Goal: Task Accomplishment & Management: Manage account settings

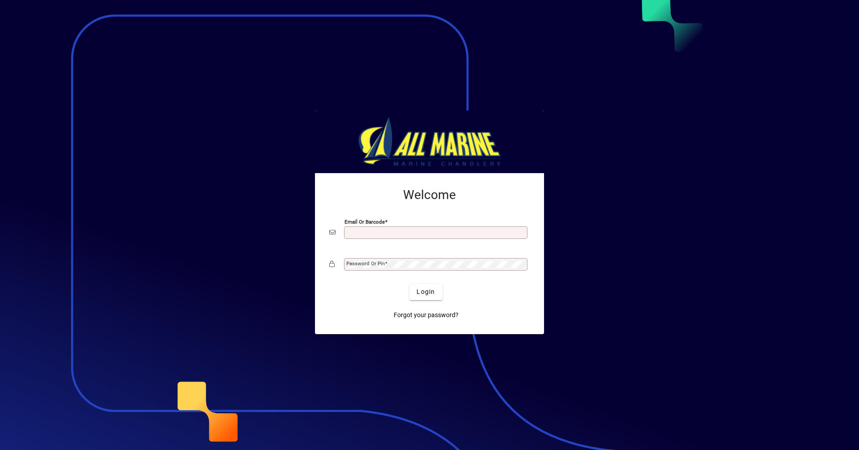
drag, startPoint x: 0, startPoint y: 0, endPoint x: 411, endPoint y: 236, distance: 473.7
click at [411, 236] on input "Email or Barcode" at bounding box center [436, 232] width 181 height 7
type input "**********"
click at [427, 294] on span "Login" at bounding box center [425, 291] width 18 height 9
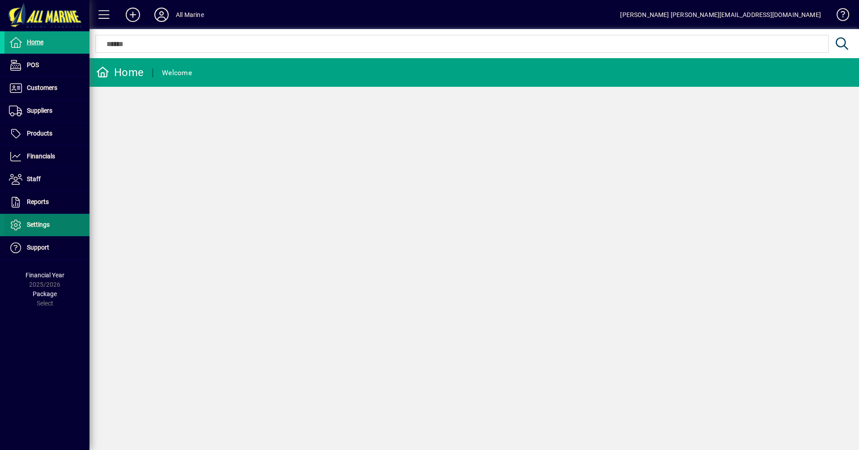
click at [36, 226] on span "Settings" at bounding box center [38, 224] width 23 height 7
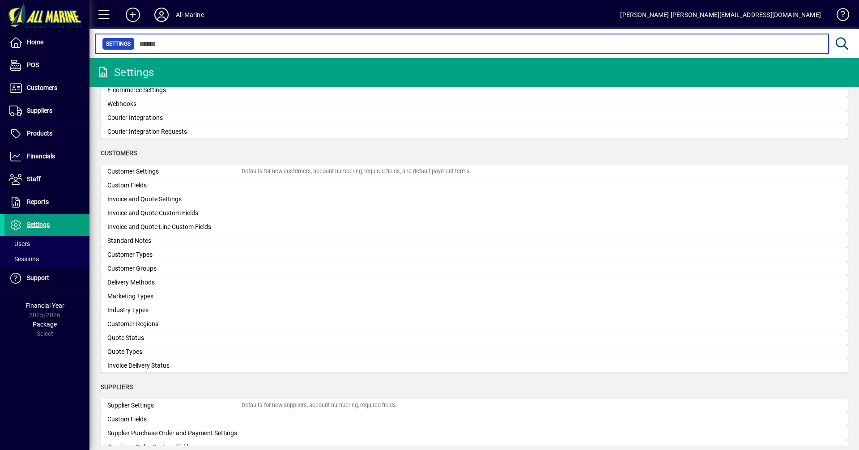
scroll to position [463, 0]
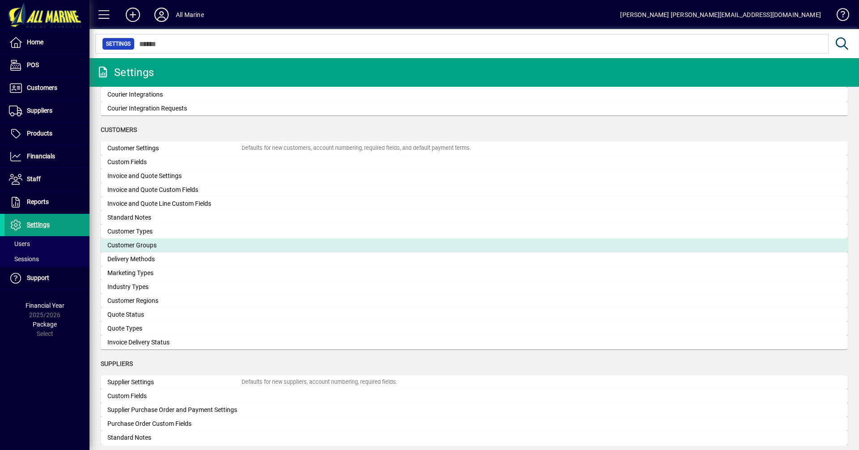
click at [123, 242] on div "Customer Groups" at bounding box center [174, 245] width 134 height 9
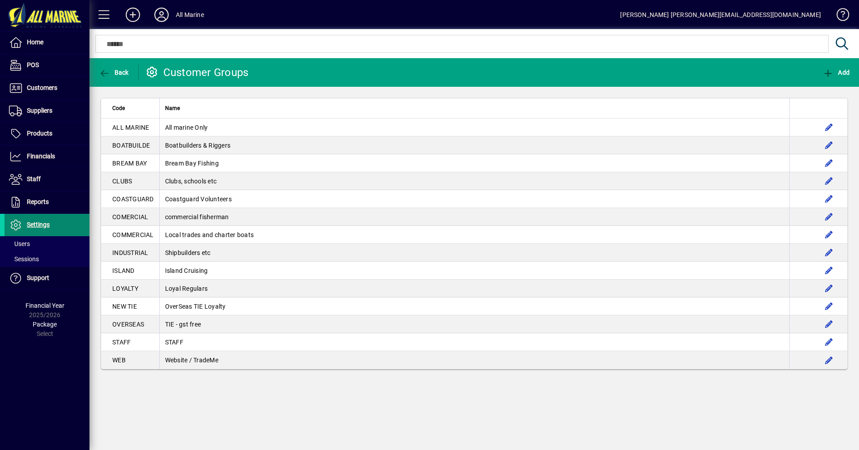
click at [40, 224] on span "Settings" at bounding box center [38, 224] width 23 height 7
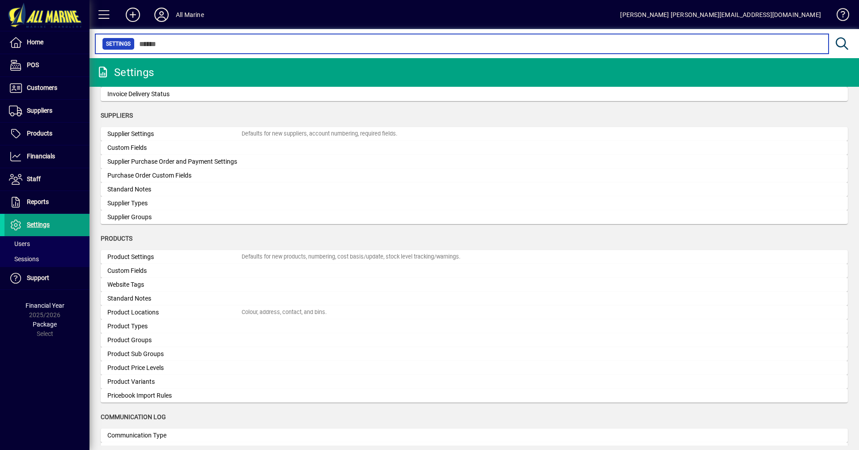
scroll to position [743, 0]
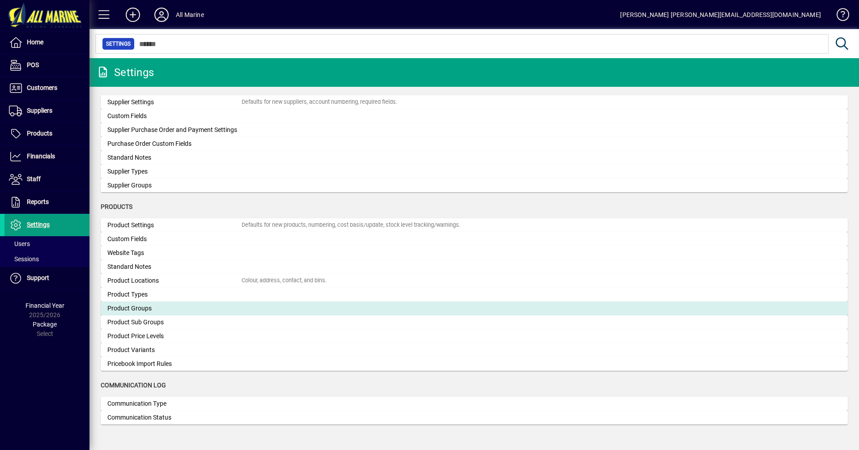
click at [131, 307] on div "Product Groups" at bounding box center [174, 308] width 134 height 9
click at [131, 307] on div "Settings Organisation Organisation Settings Organisation name, address, web sit…" at bounding box center [473, 254] width 769 height 392
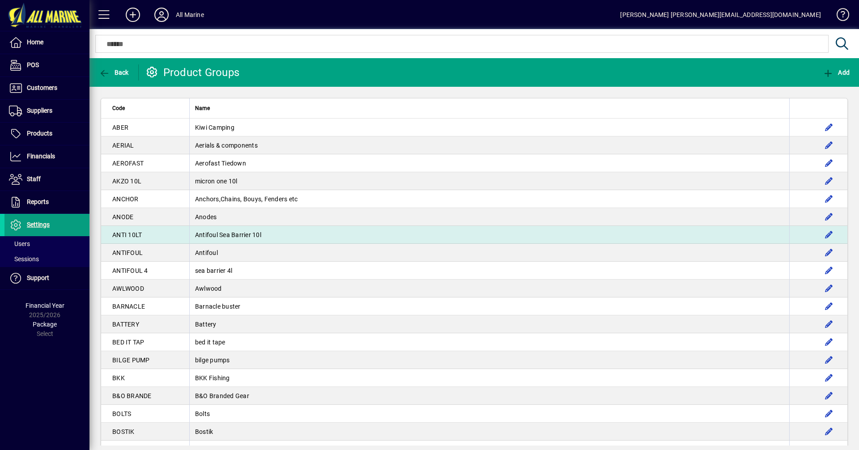
click at [203, 237] on td "Antifoul Sea Barrier 10l" at bounding box center [489, 235] width 600 height 18
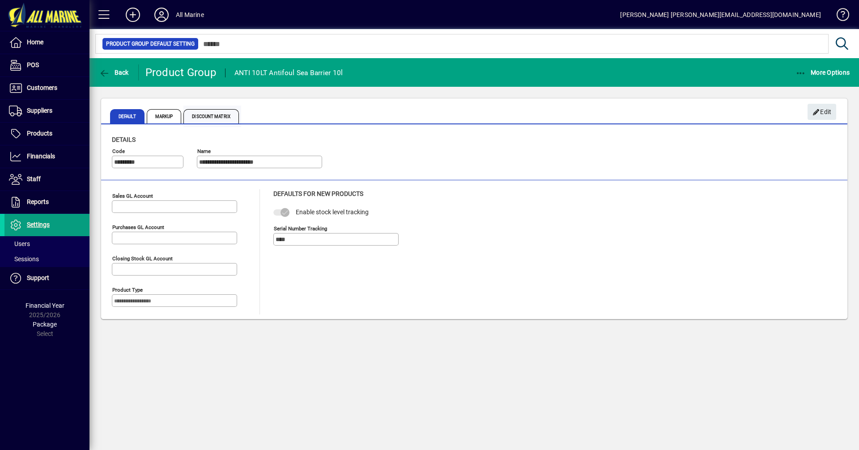
click at [213, 117] on span "Discount Matrix" at bounding box center [210, 116] width 55 height 14
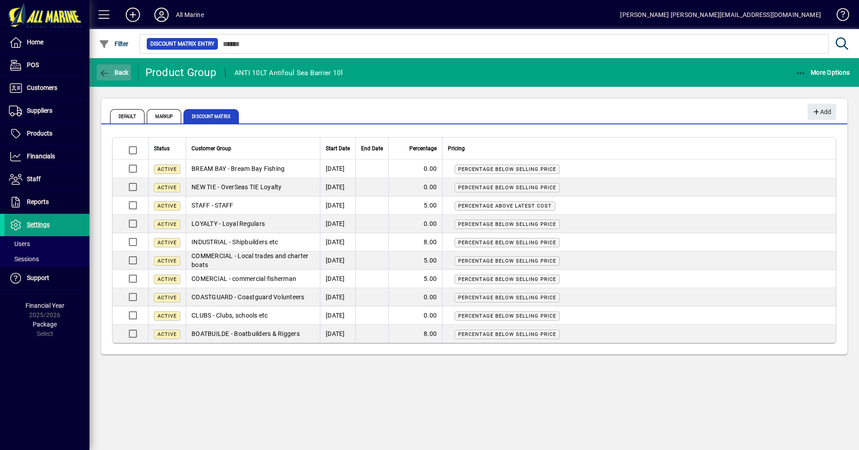
click at [117, 70] on span "Back" at bounding box center [114, 72] width 30 height 7
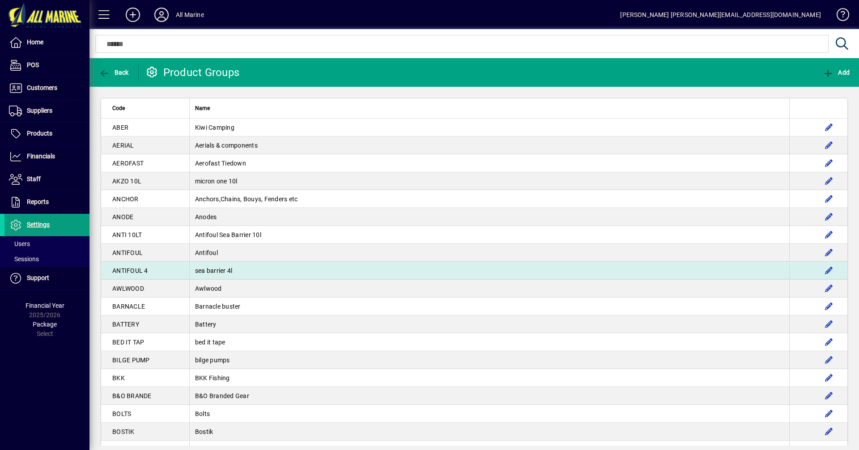
click at [193, 270] on td "sea barrier 4l" at bounding box center [489, 271] width 600 height 18
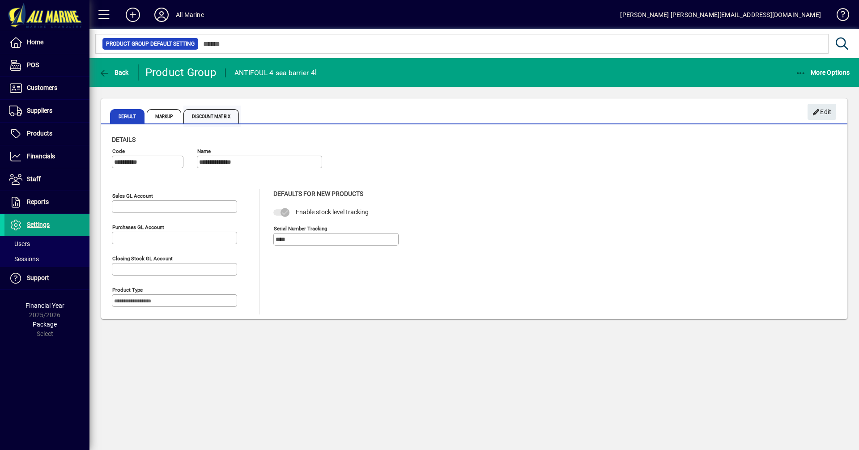
click at [218, 111] on span "Discount Matrix" at bounding box center [210, 116] width 55 height 14
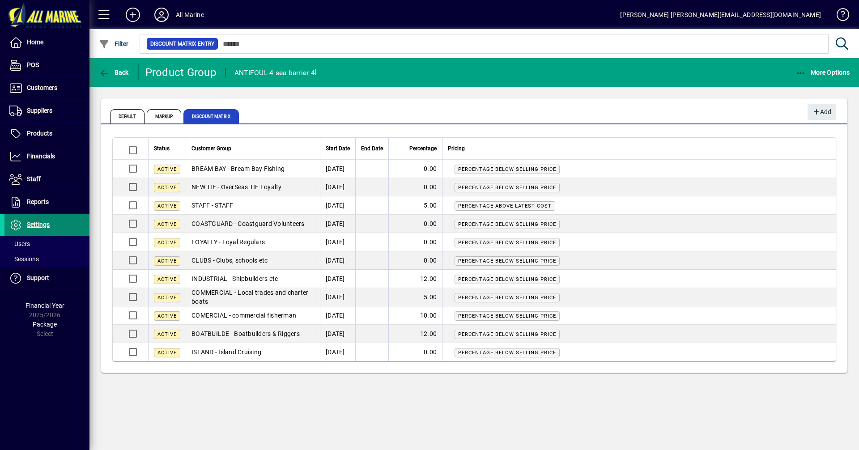
click at [44, 222] on span "Settings" at bounding box center [38, 224] width 23 height 7
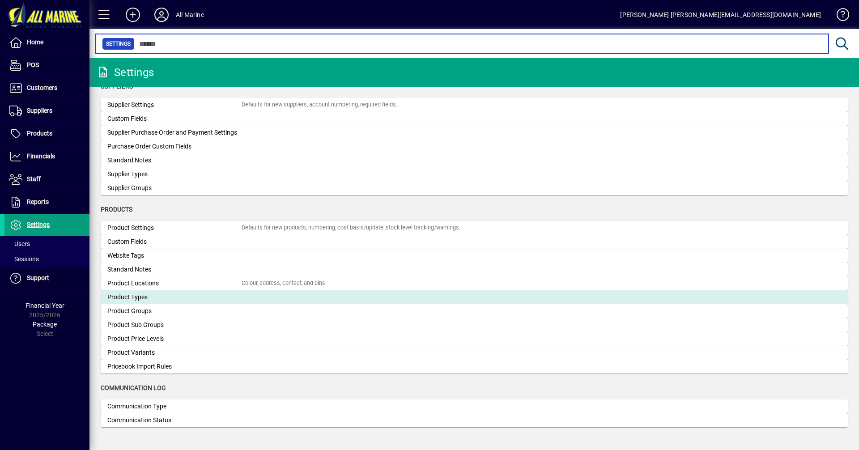
scroll to position [743, 0]
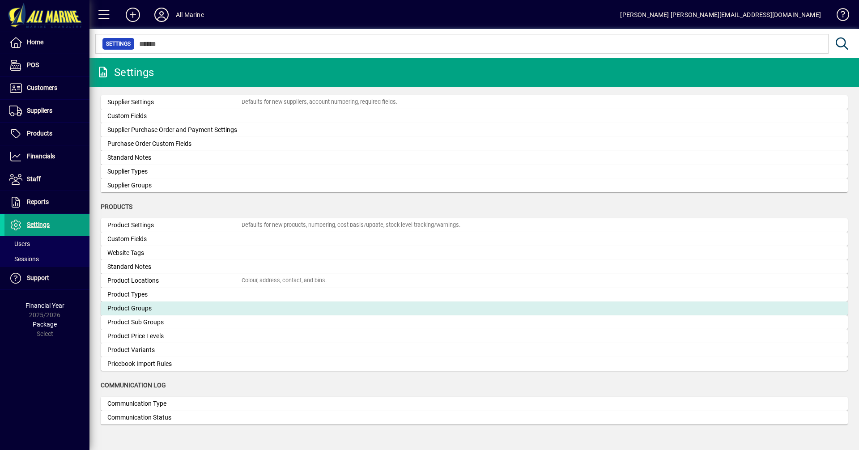
click at [144, 312] on div "Product Groups" at bounding box center [174, 308] width 134 height 9
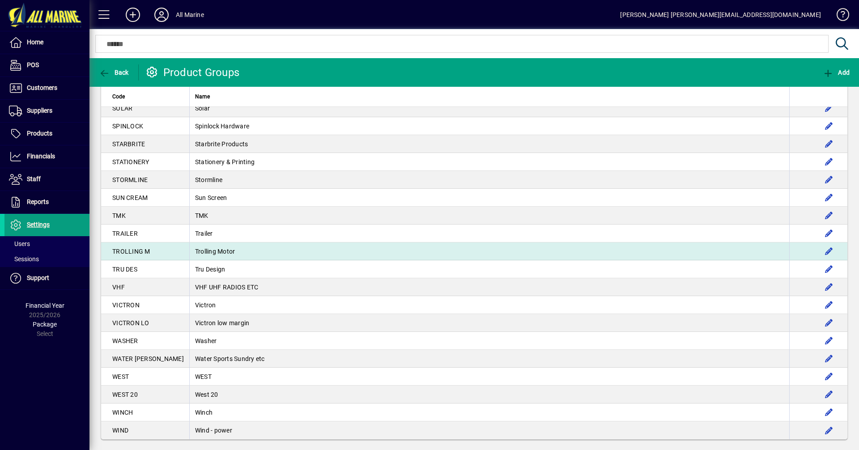
scroll to position [1795, 0]
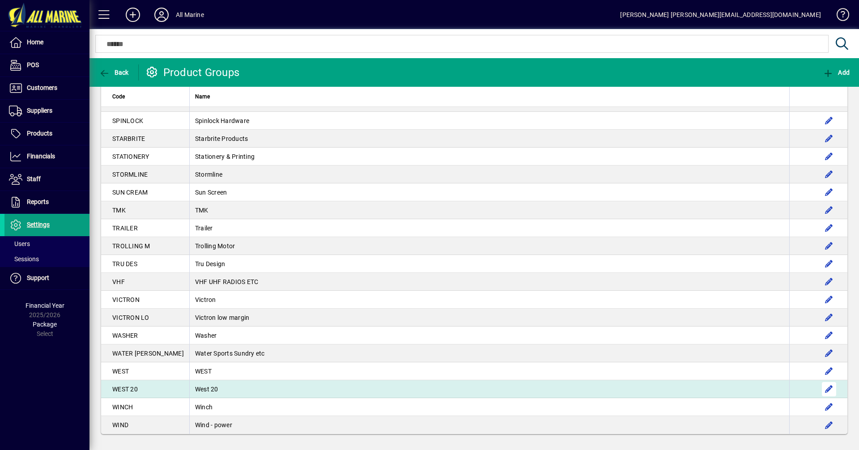
click at [822, 387] on span "button" at bounding box center [828, 388] width 21 height 21
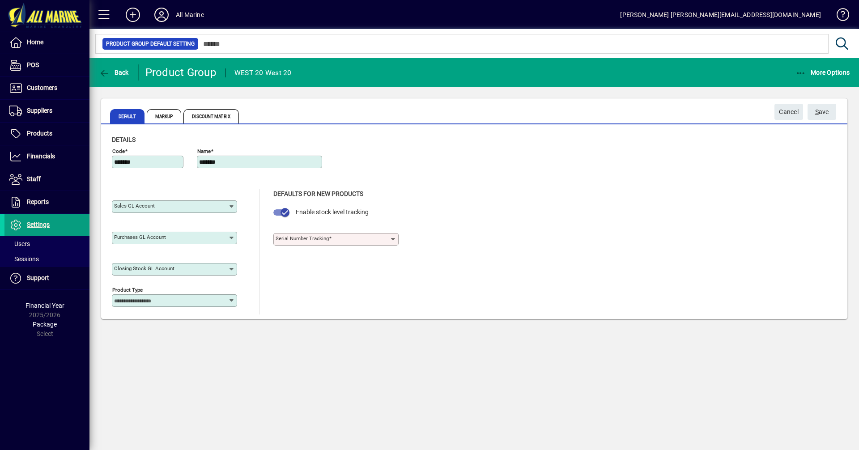
type input "****"
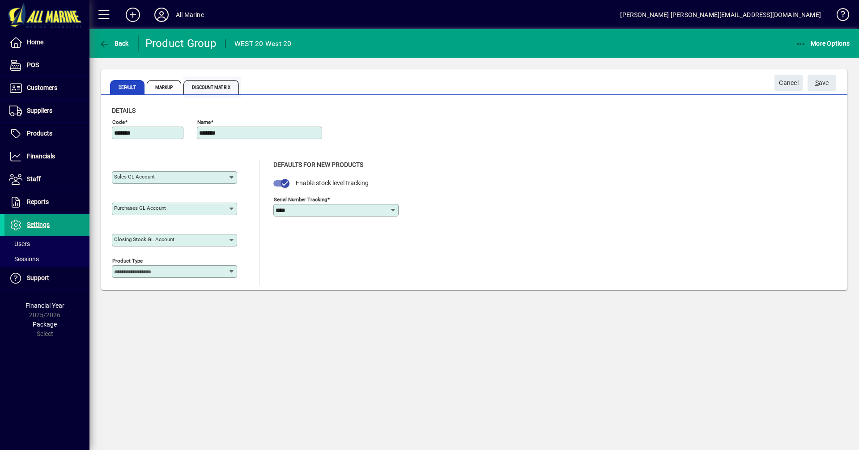
click at [203, 84] on span "Discount Matrix" at bounding box center [210, 87] width 55 height 14
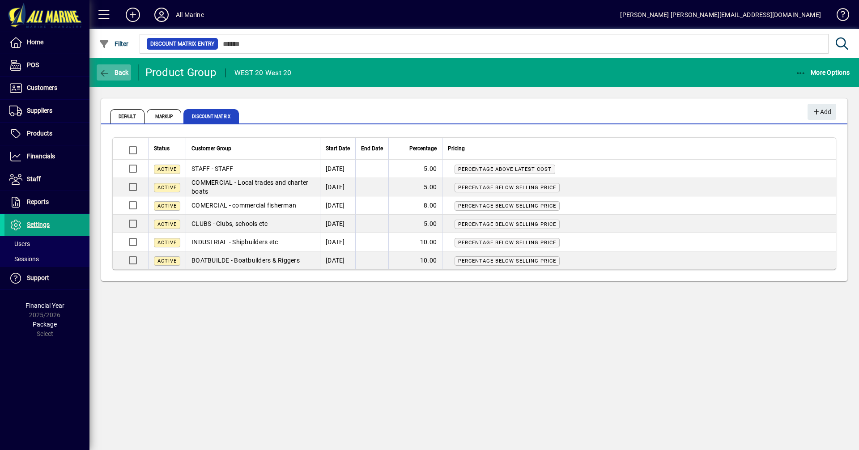
click at [113, 68] on span "button" at bounding box center [114, 72] width 34 height 21
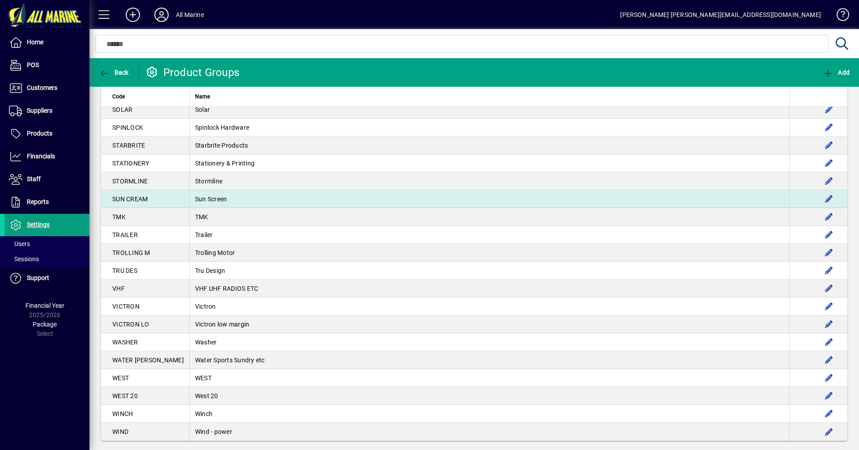
scroll to position [1795, 0]
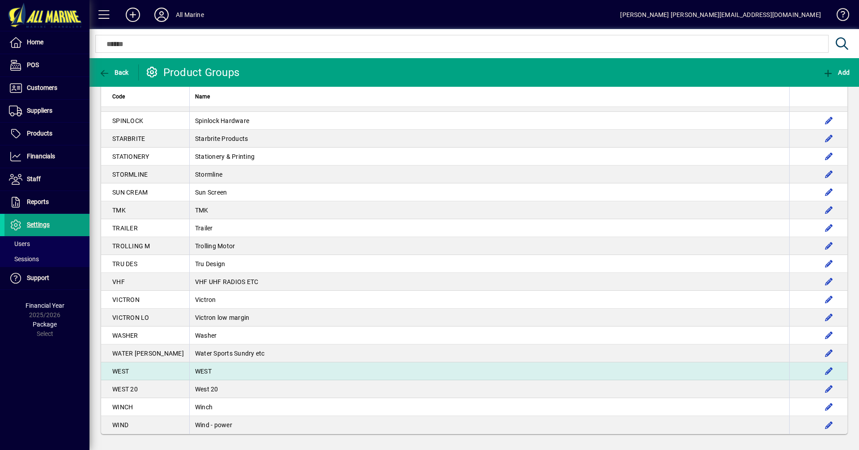
click at [189, 369] on td "WEST" at bounding box center [489, 371] width 600 height 18
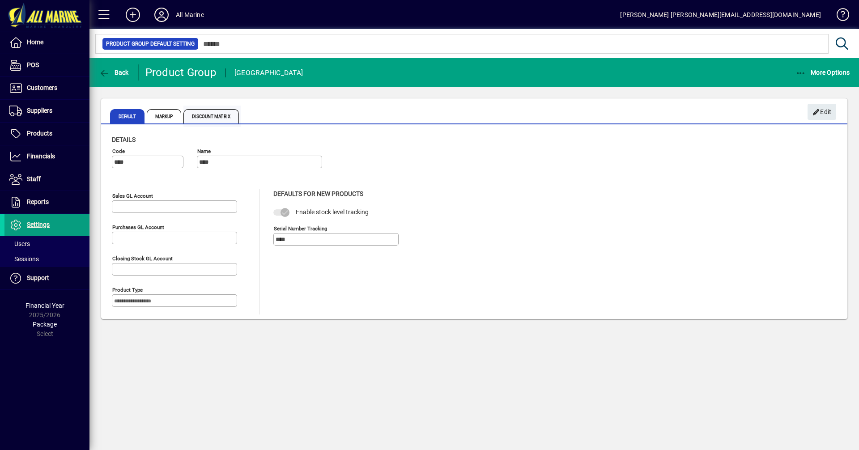
click at [213, 115] on span "Discount Matrix" at bounding box center [210, 116] width 55 height 14
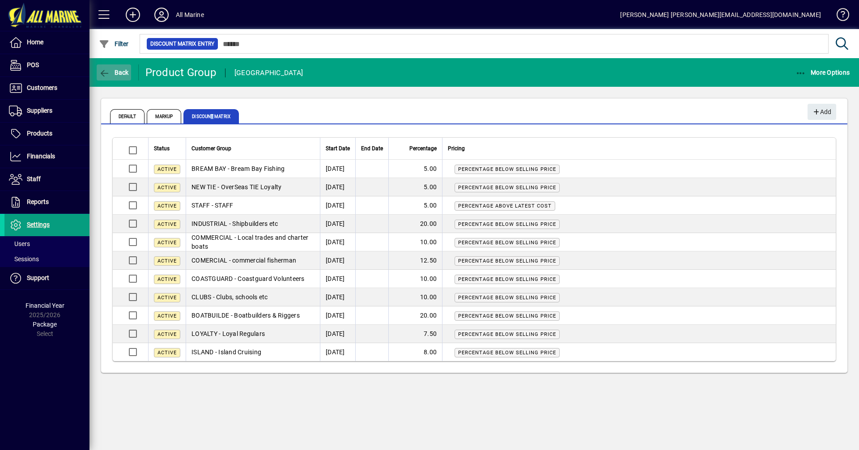
click at [114, 70] on span "Back" at bounding box center [114, 72] width 30 height 7
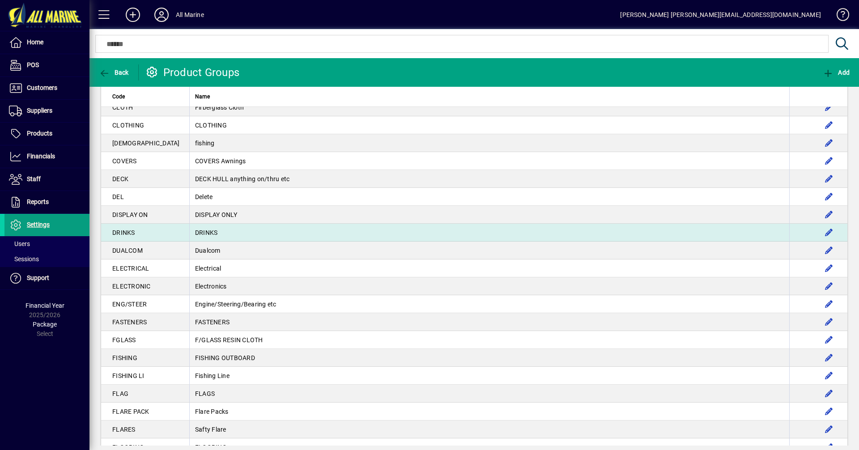
scroll to position [447, 0]
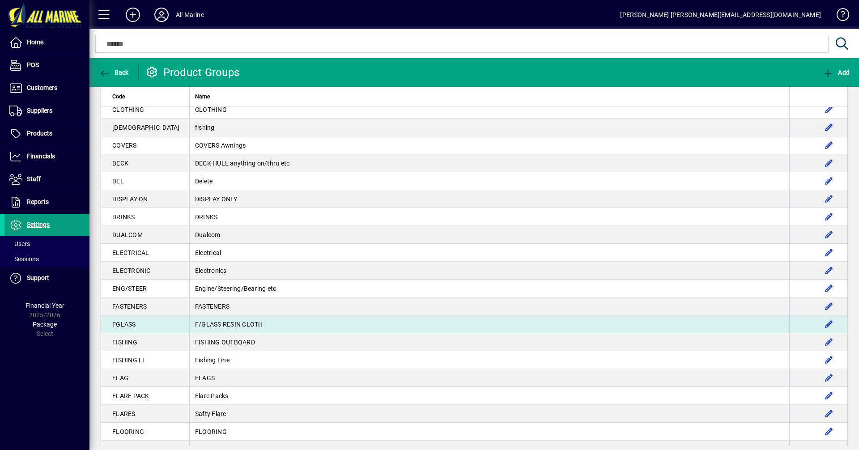
click at [209, 323] on td "F/GLASS RESIN CLOTH" at bounding box center [489, 324] width 600 height 18
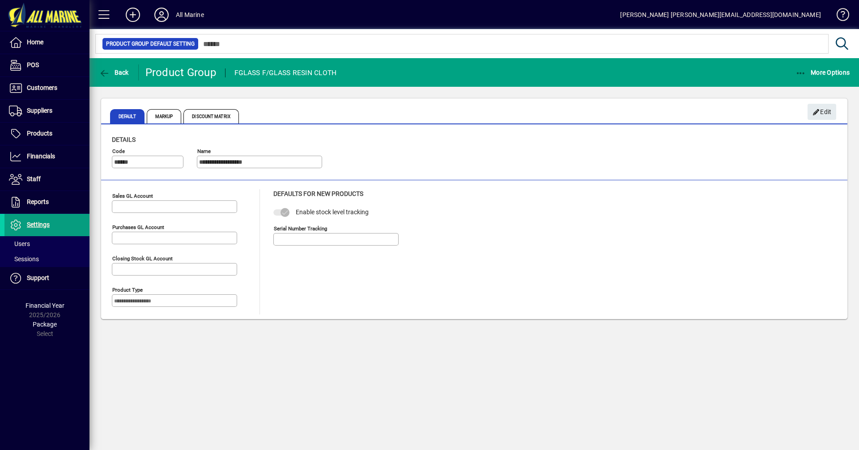
type input "****"
click at [220, 114] on span "Discount Matrix" at bounding box center [210, 116] width 55 height 14
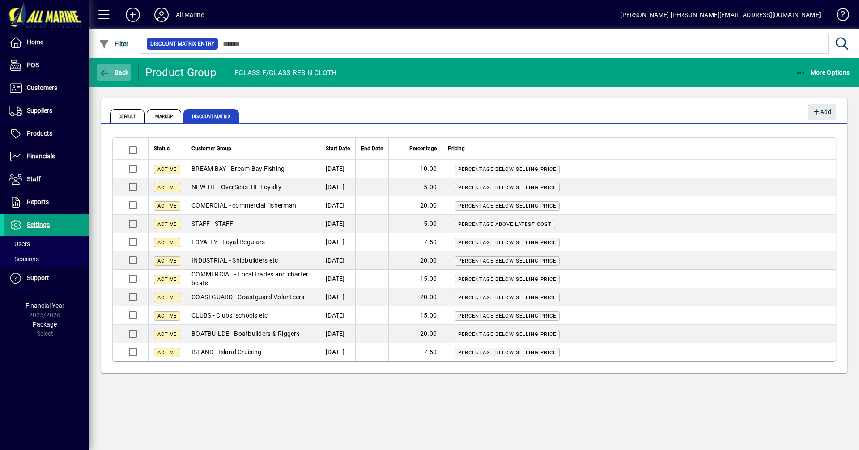
click at [109, 71] on icon "button" at bounding box center [104, 73] width 11 height 9
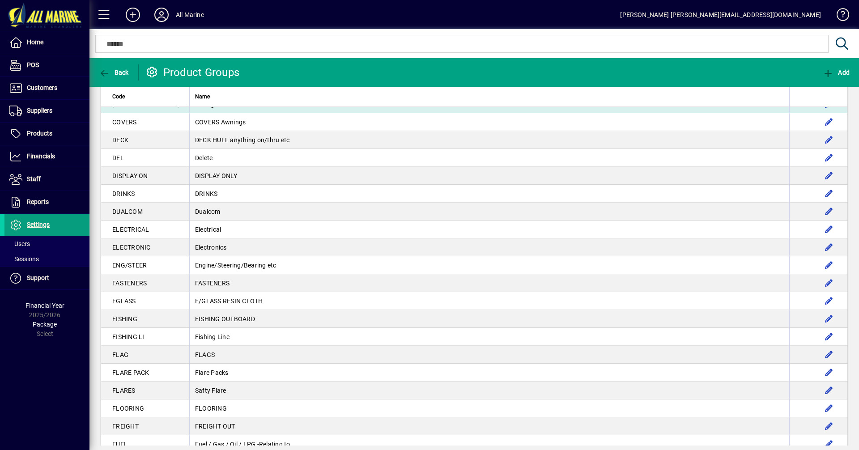
scroll to position [492, 0]
